Goal: Task Accomplishment & Management: Manage account settings

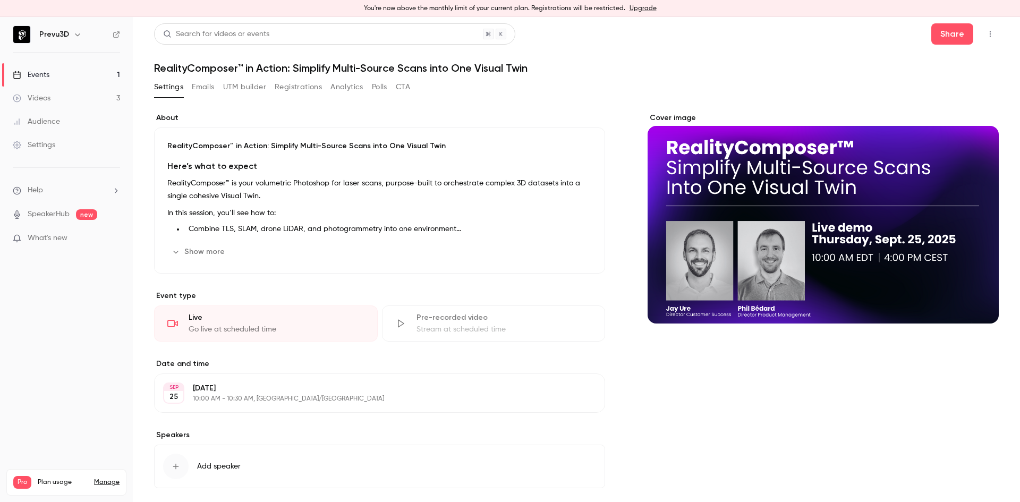
click at [201, 89] on button "Emails" at bounding box center [203, 87] width 22 height 17
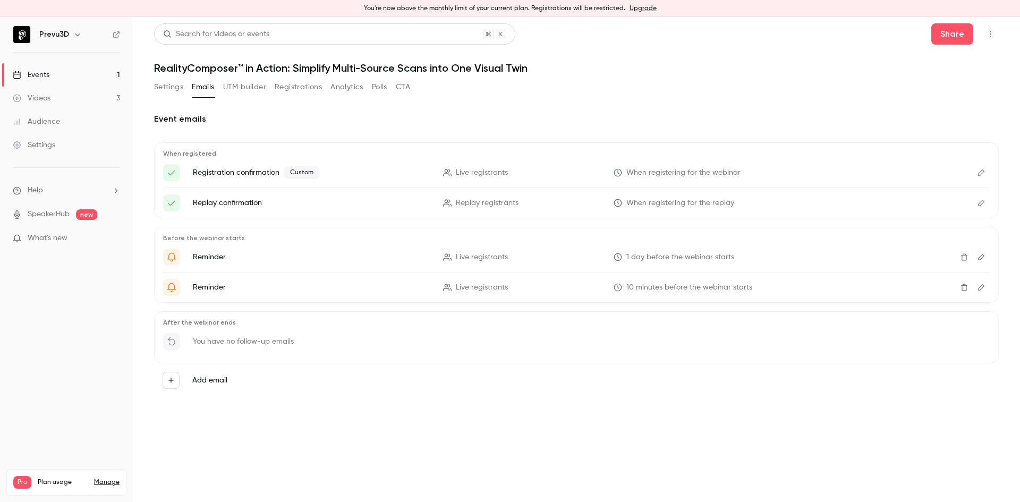
click at [166, 89] on button "Settings" at bounding box center [168, 87] width 29 height 17
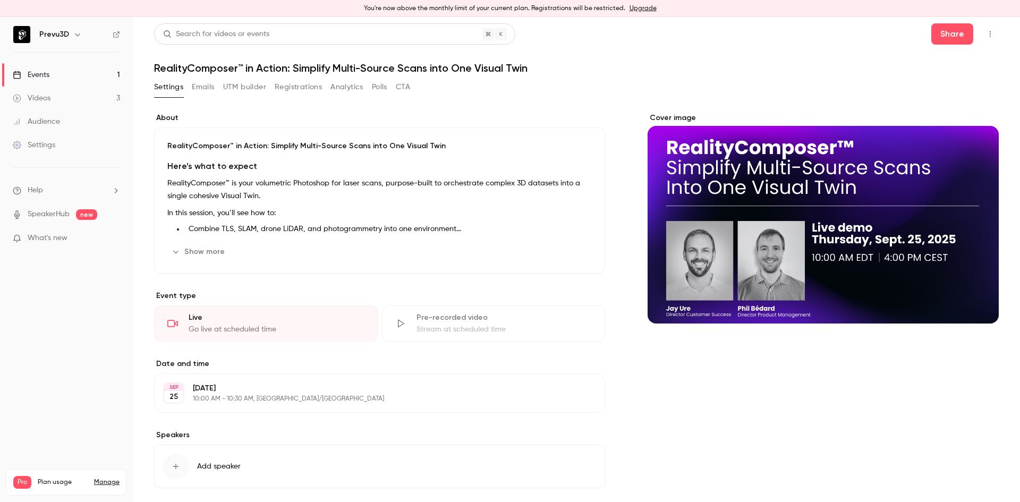
click at [277, 81] on button "Registrations" at bounding box center [298, 87] width 47 height 17
